Goal: Information Seeking & Learning: Learn about a topic

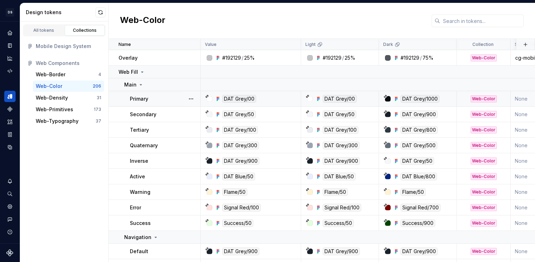
click at [142, 99] on p "Primary" at bounding box center [139, 98] width 18 height 7
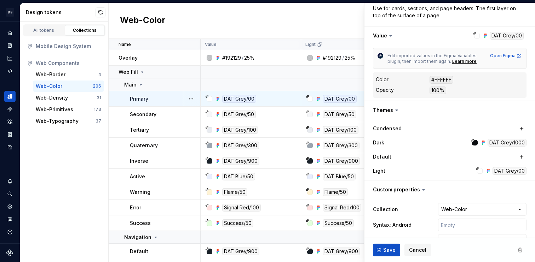
scroll to position [135, 0]
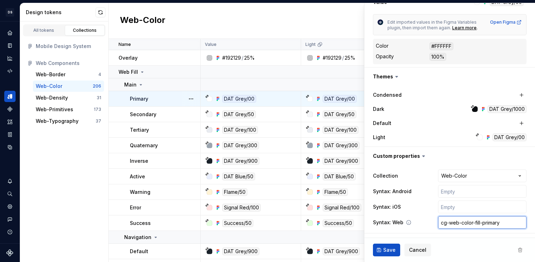
click at [443, 222] on input "cg-web-color-fill-primary" at bounding box center [482, 222] width 88 height 13
type textarea "*"
click at [57, 33] on div "All tokens" at bounding box center [43, 31] width 35 height 6
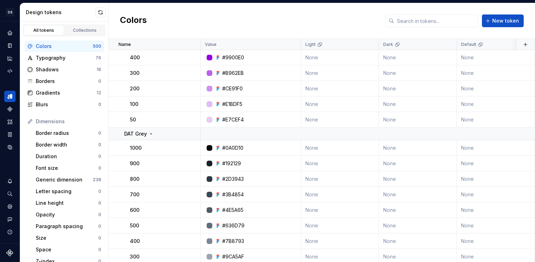
scroll to position [136, 0]
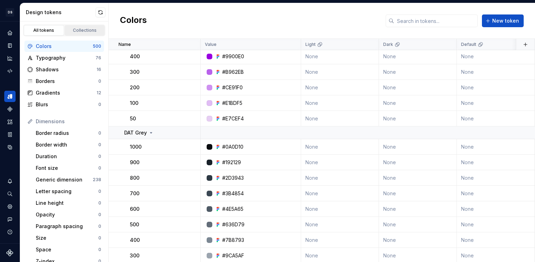
click at [89, 33] on div "Collections" at bounding box center [84, 31] width 35 height 6
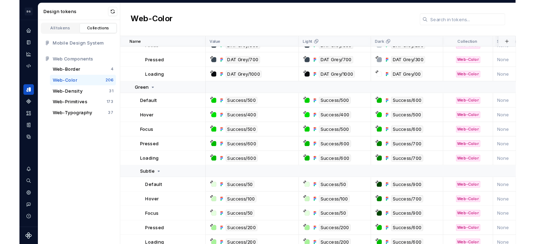
scroll to position [1884, 0]
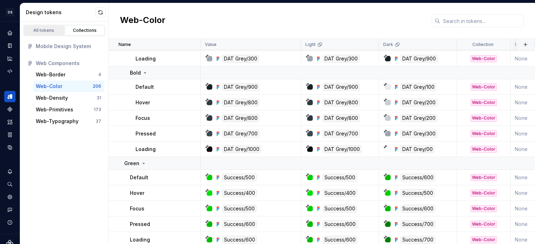
click at [53, 31] on div "All tokens" at bounding box center [43, 31] width 35 height 6
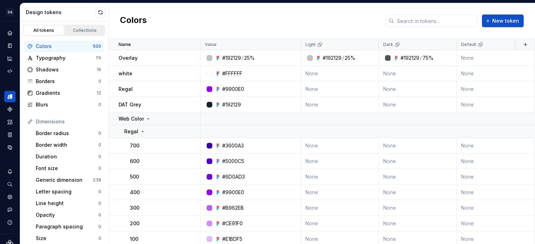
click at [87, 28] on div "Collections" at bounding box center [84, 31] width 35 height 6
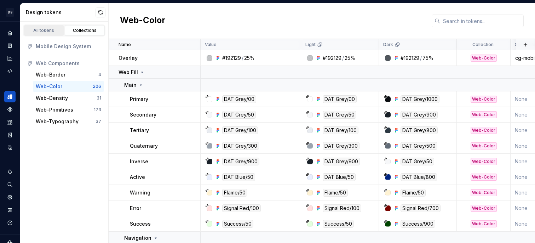
click at [42, 30] on div "All tokens" at bounding box center [43, 31] width 35 height 6
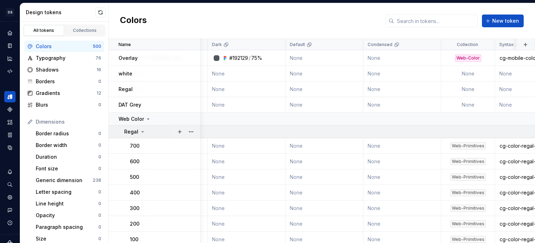
scroll to position [0, 172]
click at [87, 28] on div "Collections" at bounding box center [84, 31] width 35 height 6
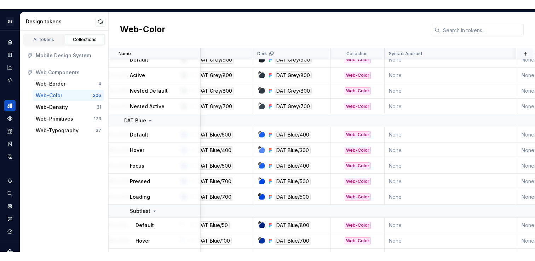
scroll to position [202, 126]
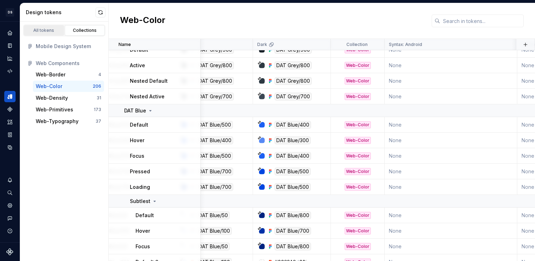
click at [47, 32] on div "All tokens" at bounding box center [43, 31] width 35 height 6
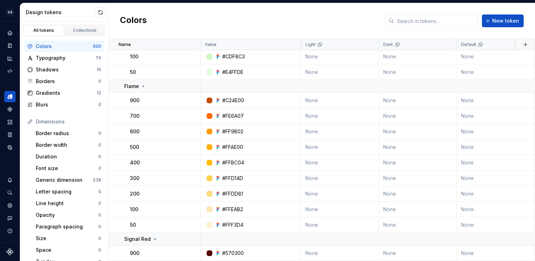
scroll to position [950, 0]
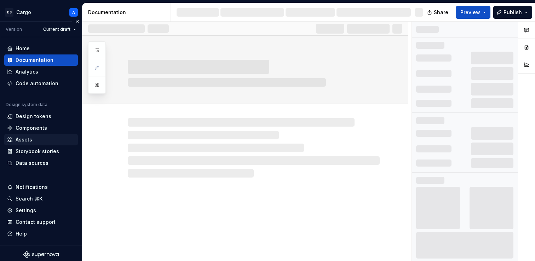
click at [22, 141] on div "Assets" at bounding box center [24, 139] width 17 height 7
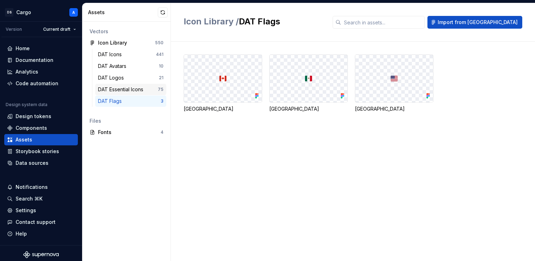
click at [111, 87] on div "DAT Essential Icons" at bounding box center [122, 89] width 48 height 7
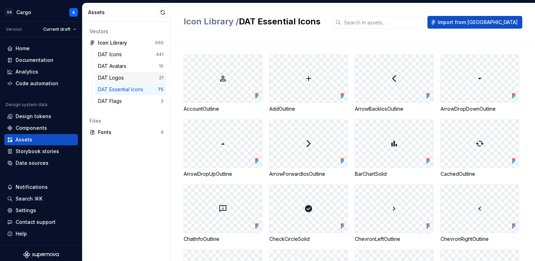
click at [111, 80] on div "DAT Logos" at bounding box center [112, 77] width 29 height 7
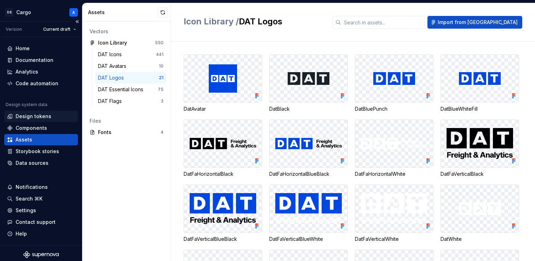
click at [36, 118] on div "Design tokens" at bounding box center [34, 116] width 36 height 7
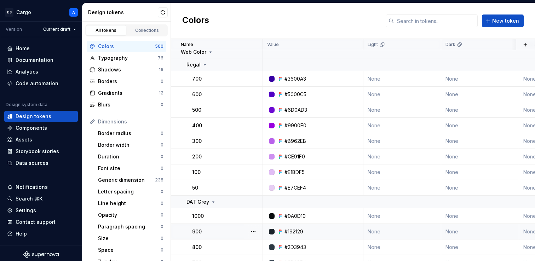
scroll to position [69, 0]
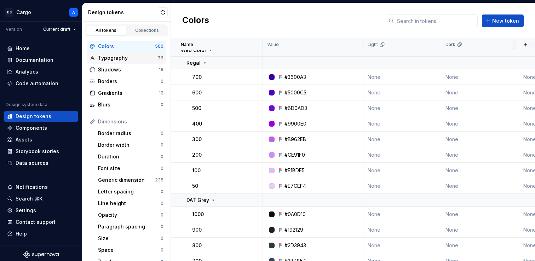
click at [146, 56] on div "Typography" at bounding box center [128, 57] width 60 height 7
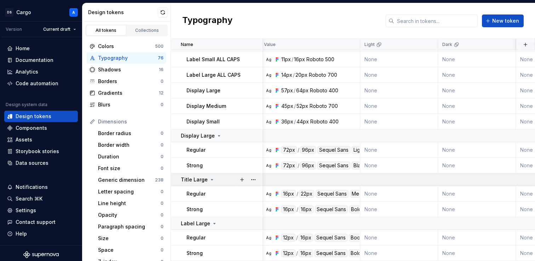
scroll to position [1213, 0]
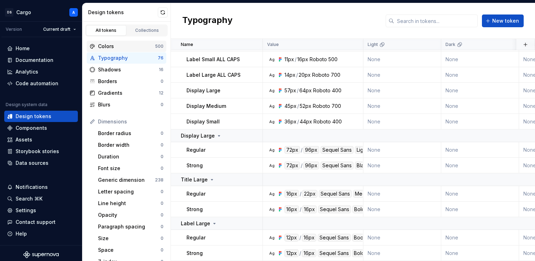
click at [127, 45] on div "Colors" at bounding box center [126, 46] width 57 height 7
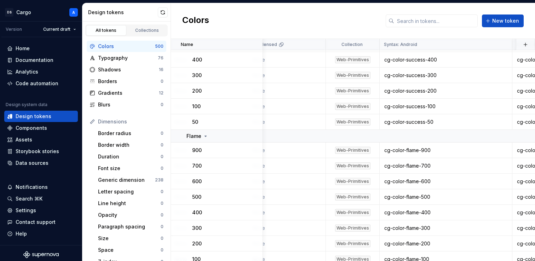
scroll to position [531, 349]
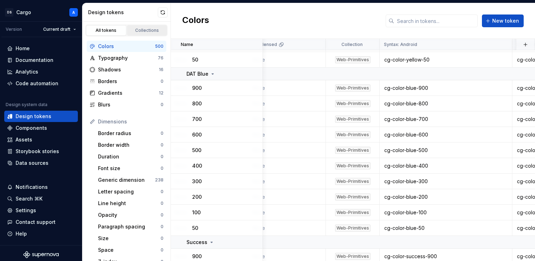
click at [146, 27] on link "Collections" at bounding box center [147, 30] width 40 height 11
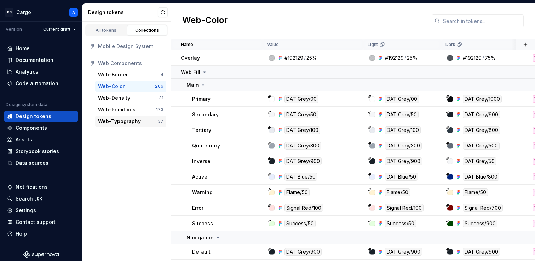
click at [138, 121] on div "Web-Typography" at bounding box center [119, 121] width 43 height 7
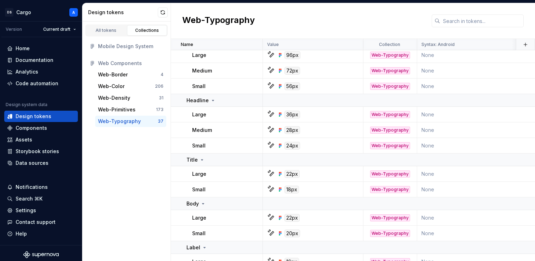
scroll to position [543, 0]
